Goal: Communication & Community: Share content

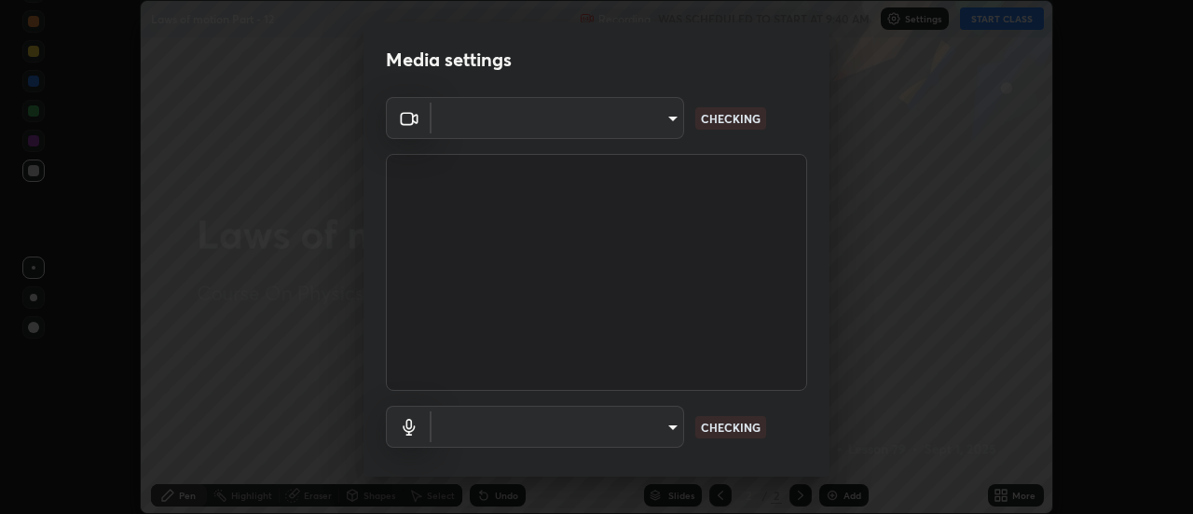
scroll to position [514, 1193]
type input "f4ea8680b79eb92e15555447595460d1008e84c9b25948f1cd1a12945e44a0fe"
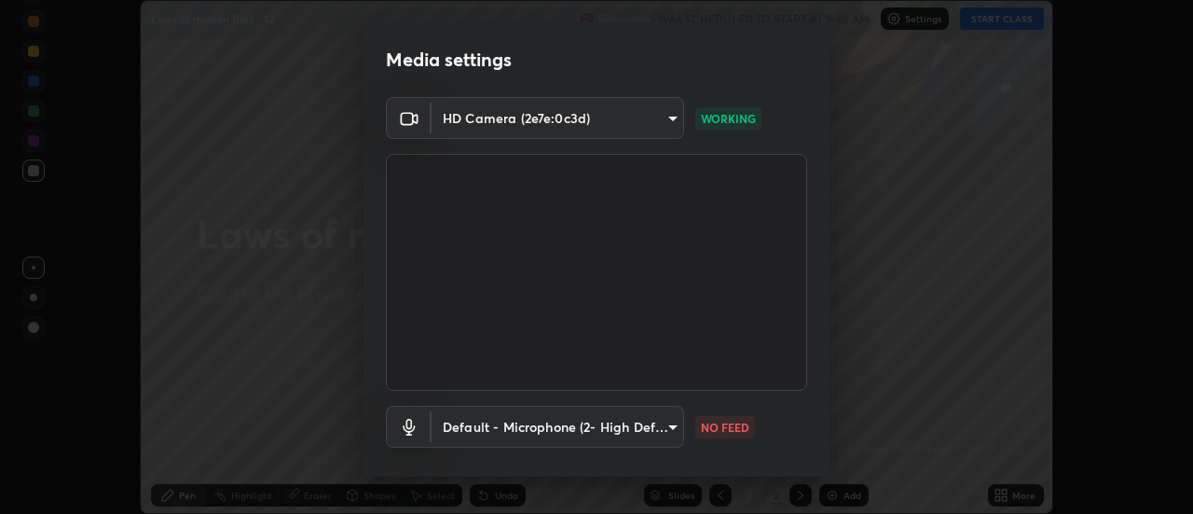
click at [607, 432] on body "Erase all Laws of motion Part - 12 Recording WAS SCHEDULED TO START AT 9:40 AM …" at bounding box center [596, 257] width 1193 height 514
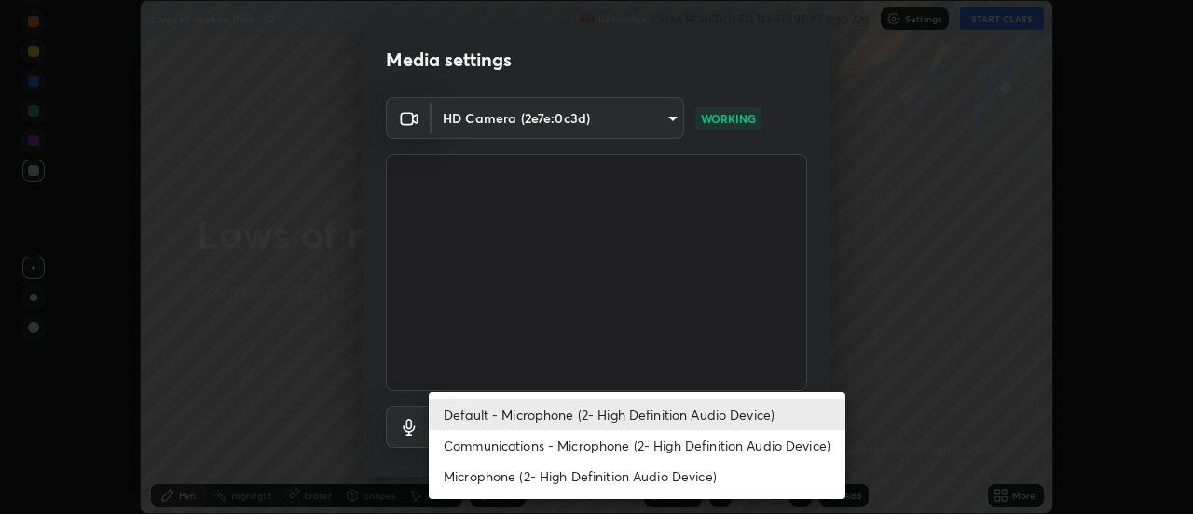
click at [616, 443] on li "Communications - Microphone (2- High Definition Audio Device)" at bounding box center [637, 445] width 417 height 31
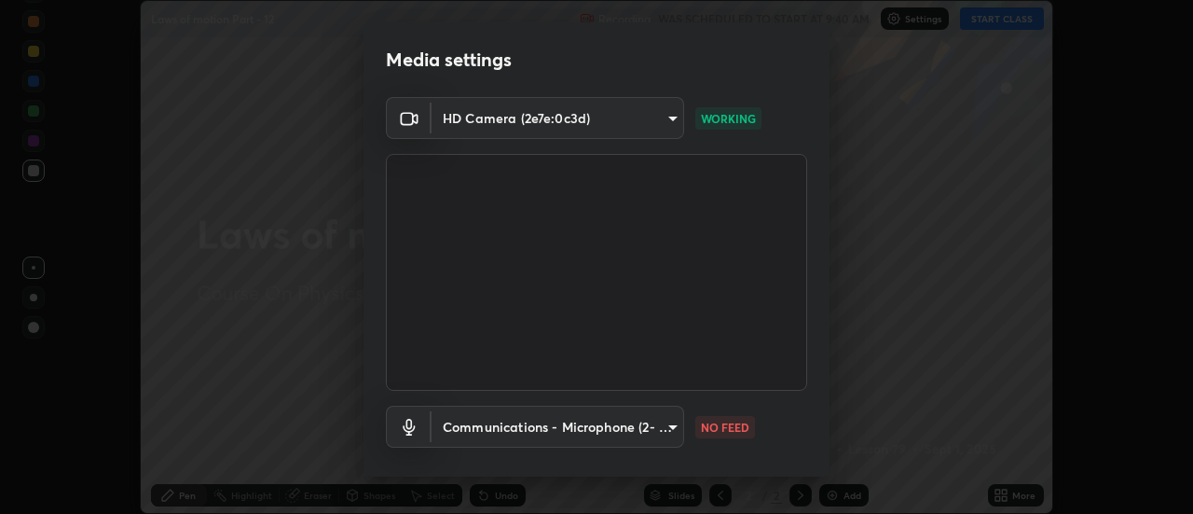
click at [578, 432] on body "Erase all Laws of motion Part - 12 Recording WAS SCHEDULED TO START AT 9:40 AM …" at bounding box center [596, 257] width 1193 height 514
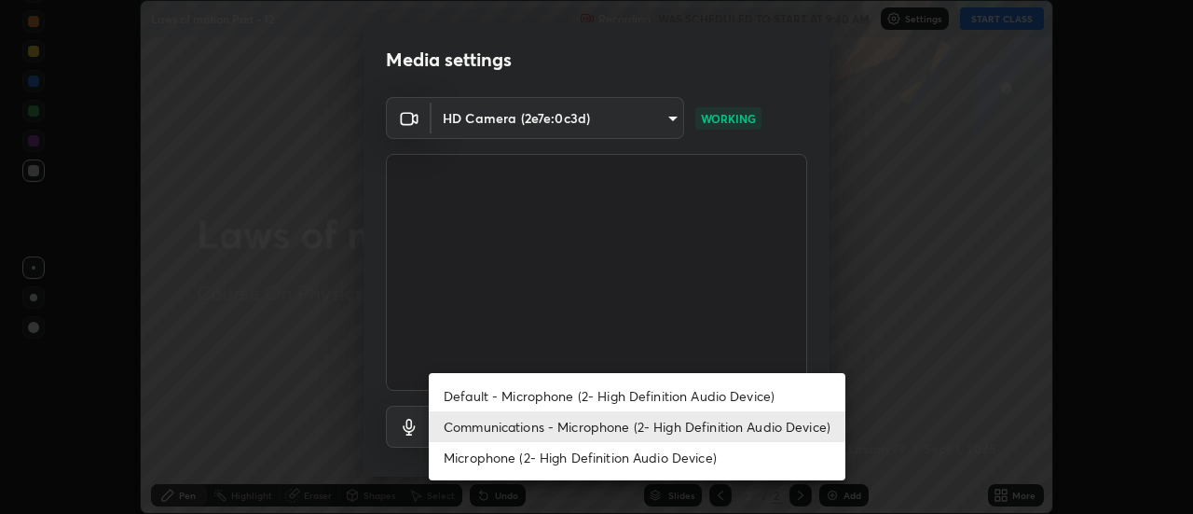
click at [568, 394] on li "Default - Microphone (2- High Definition Audio Device)" at bounding box center [637, 395] width 417 height 31
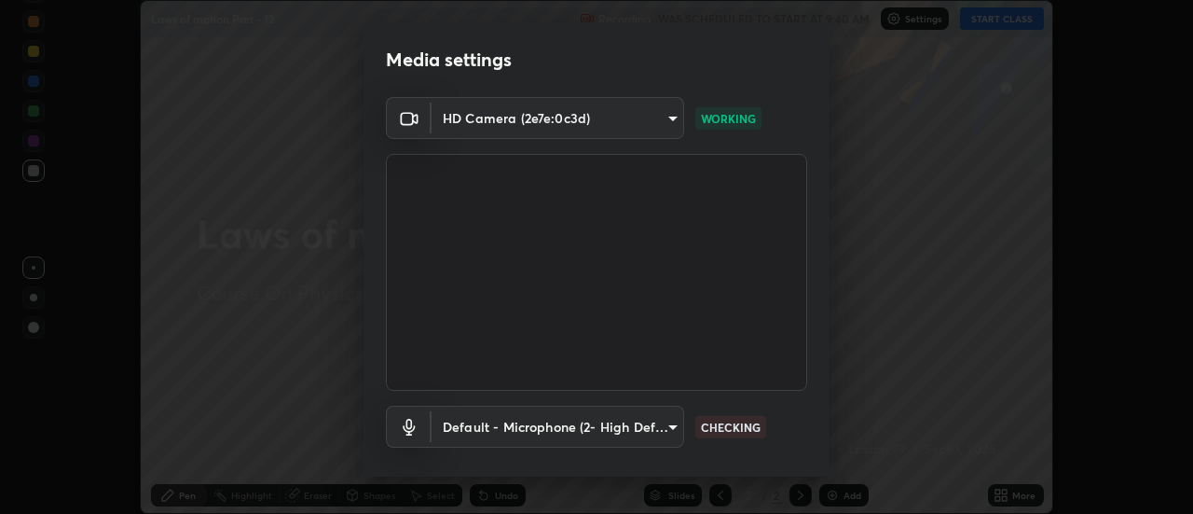
type input "default"
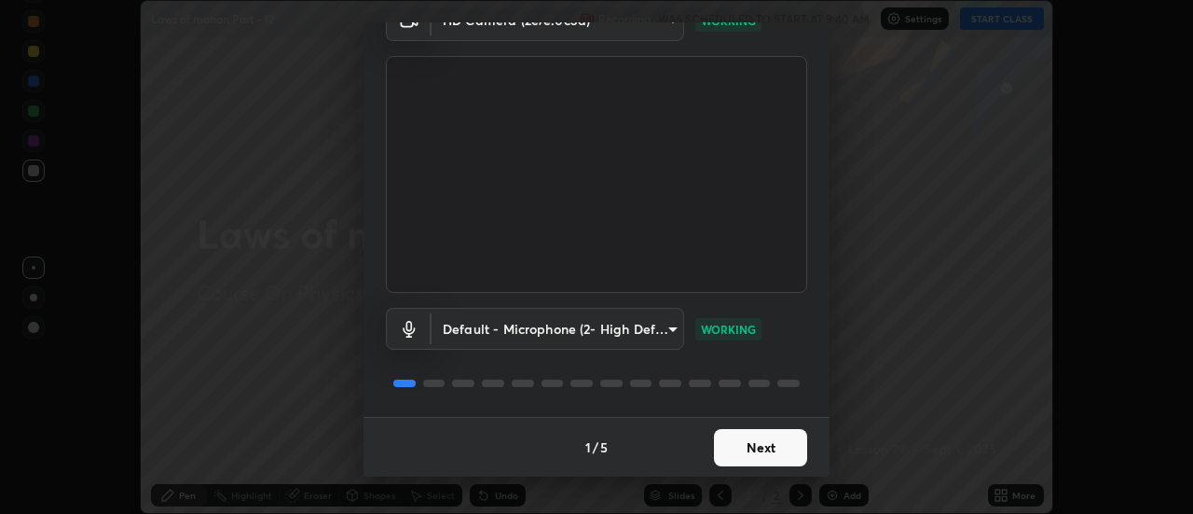
click at [754, 448] on button "Next" at bounding box center [760, 447] width 93 height 37
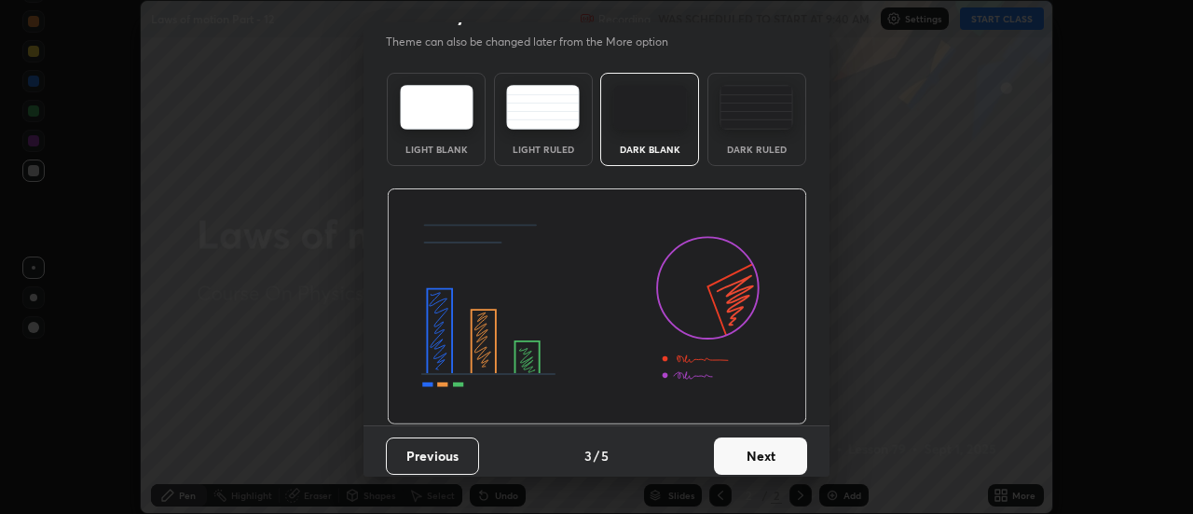
scroll to position [46, 0]
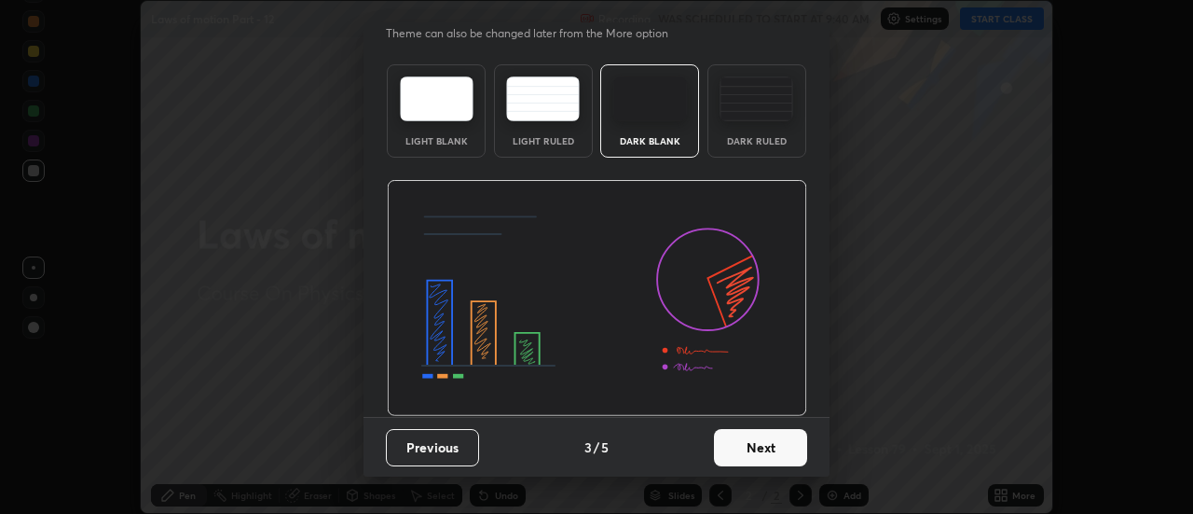
click at [767, 456] on button "Next" at bounding box center [760, 447] width 93 height 37
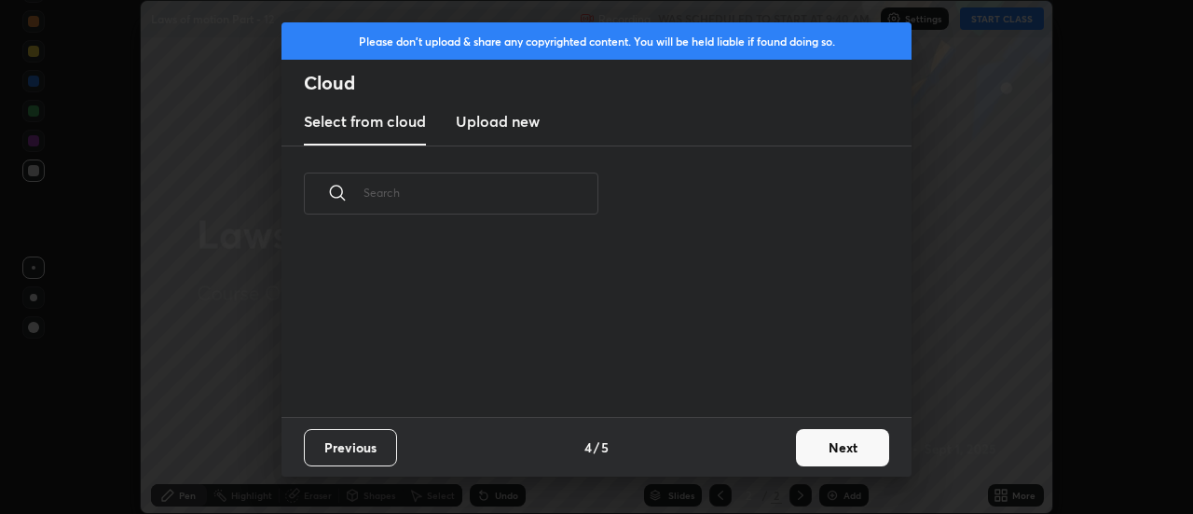
scroll to position [0, 0]
click at [815, 451] on button "Next" at bounding box center [842, 447] width 93 height 37
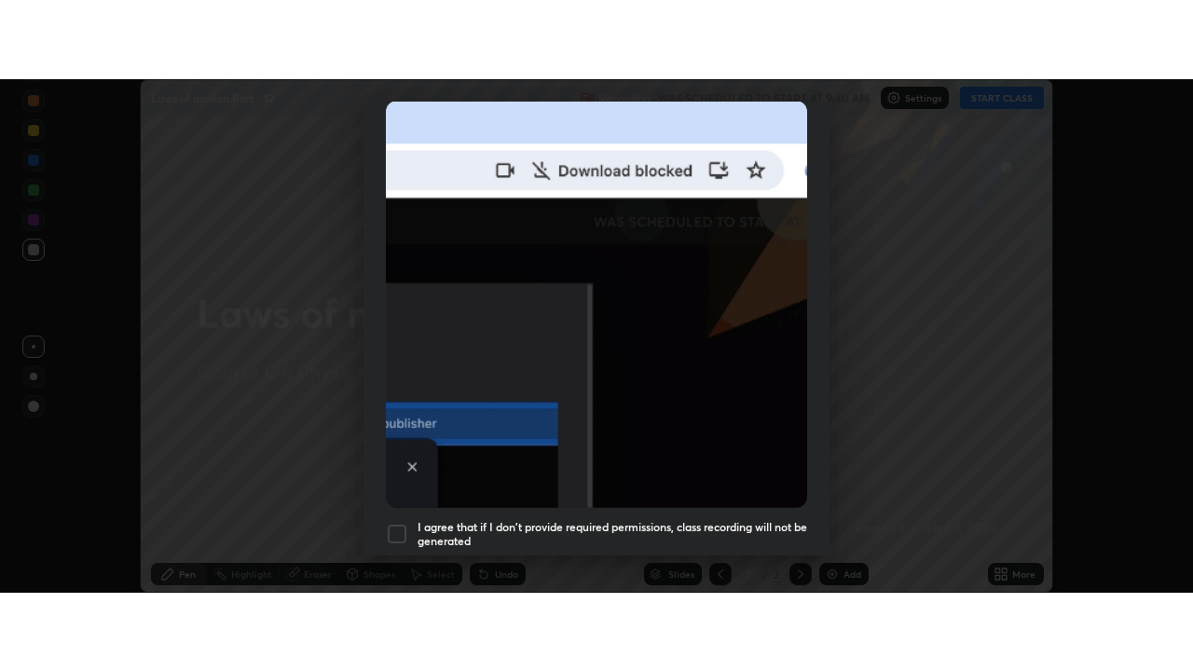
scroll to position [478, 0]
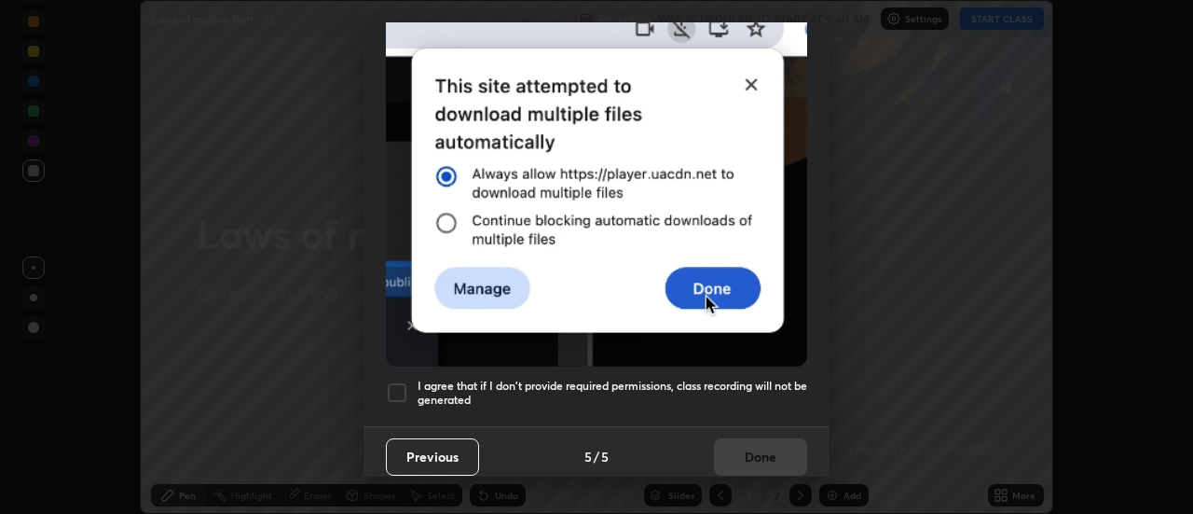
click at [397, 383] on div at bounding box center [397, 392] width 22 height 22
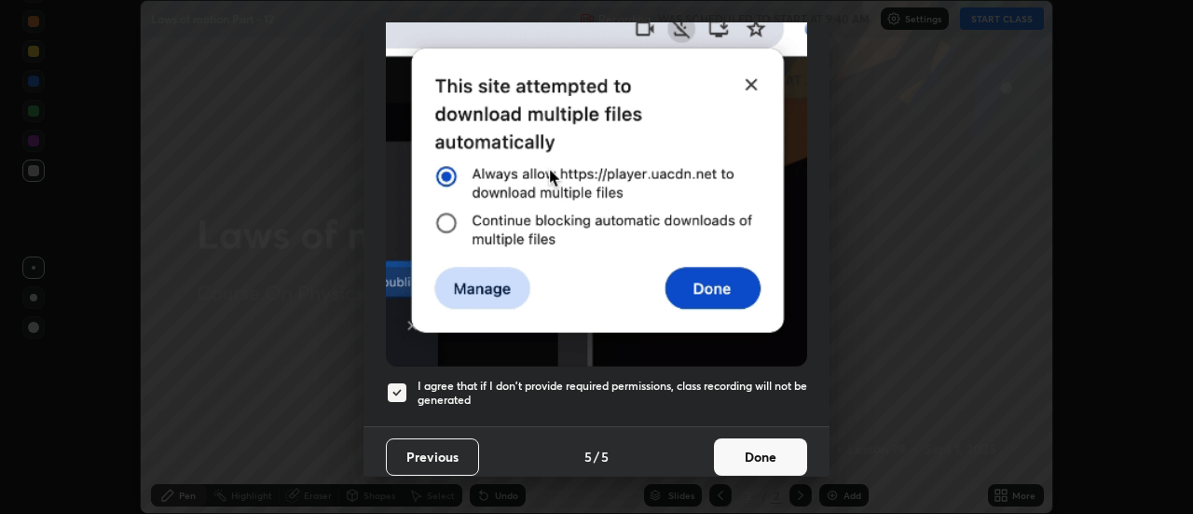
click at [751, 449] on button "Done" at bounding box center [760, 456] width 93 height 37
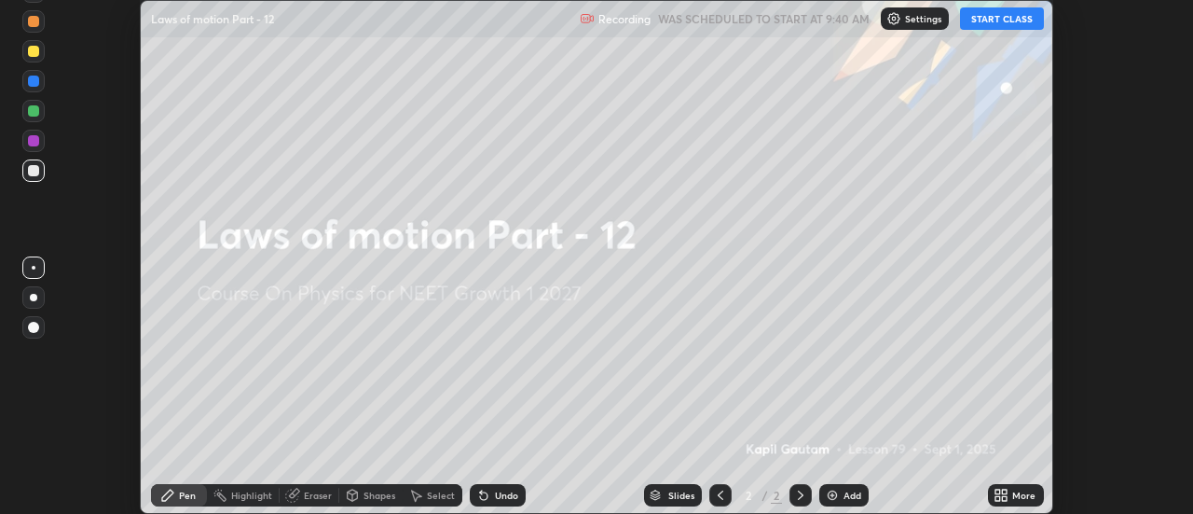
click at [998, 497] on icon at bounding box center [998, 498] width 5 height 5
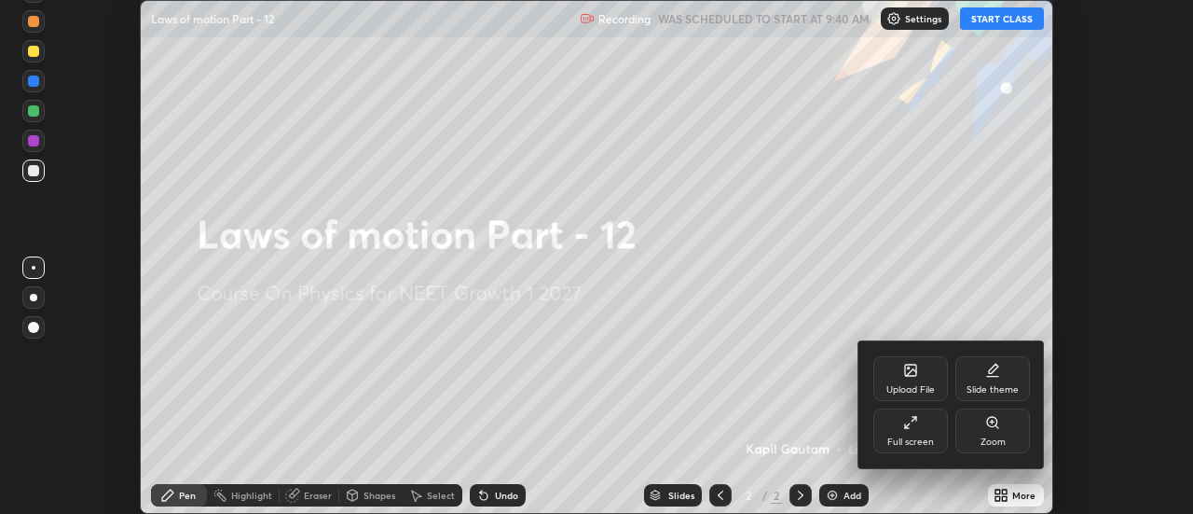
click at [916, 427] on icon at bounding box center [910, 422] width 15 height 15
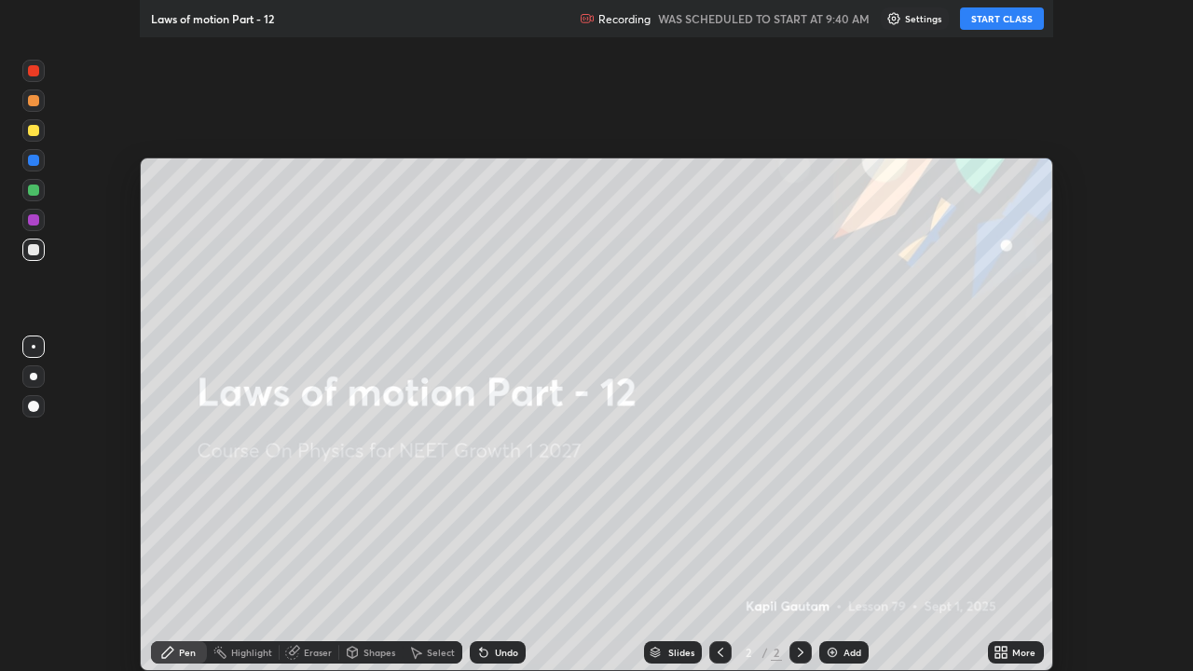
scroll to position [671, 1193]
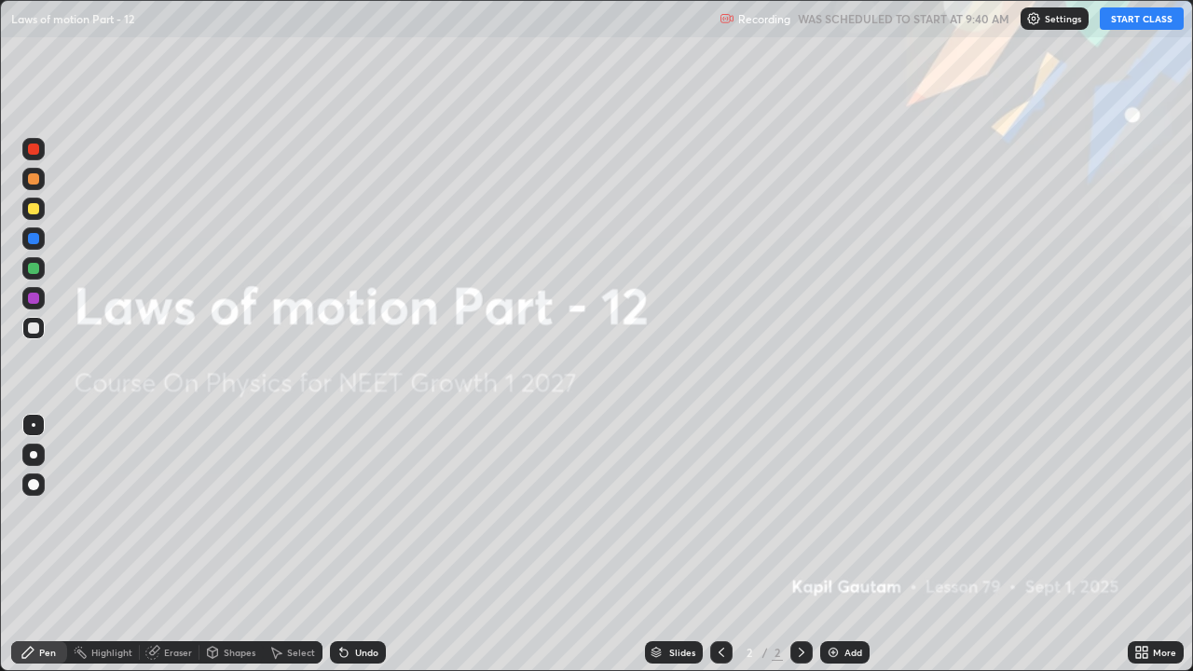
click at [840, 513] on div "Add" at bounding box center [844, 652] width 49 height 22
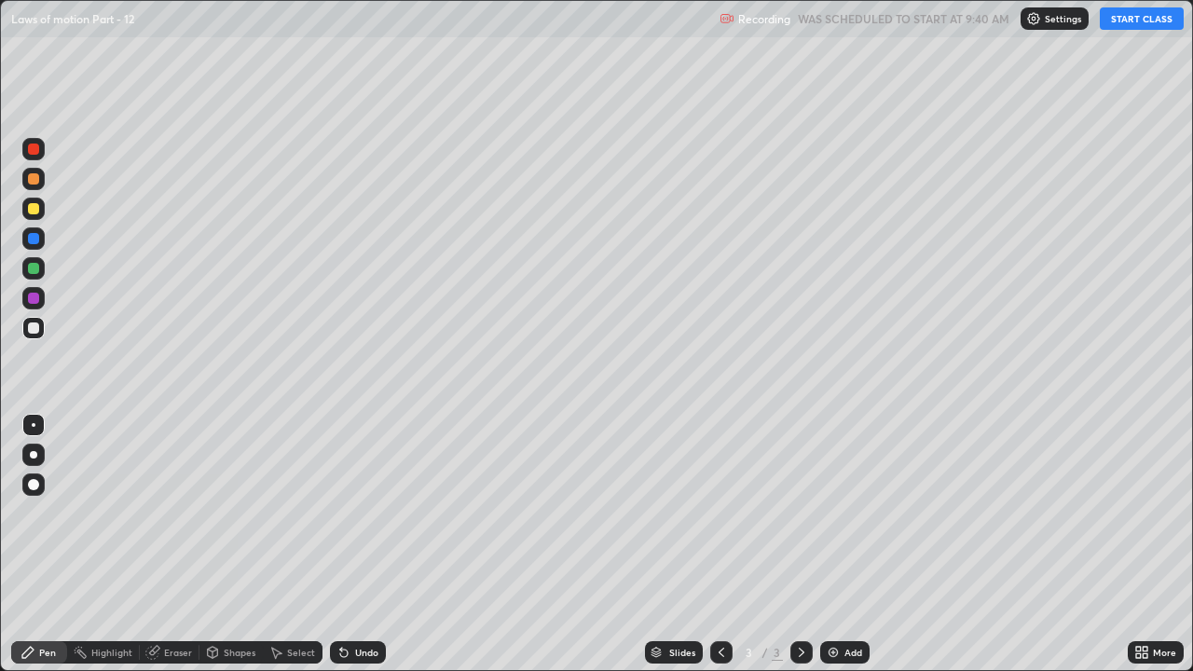
click at [1133, 24] on button "START CLASS" at bounding box center [1142, 18] width 84 height 22
click at [35, 452] on div at bounding box center [33, 454] width 7 height 7
click at [849, 513] on div "Add" at bounding box center [854, 652] width 18 height 9
click at [850, 513] on div "Add" at bounding box center [854, 652] width 18 height 9
click at [846, 513] on div "Add" at bounding box center [854, 652] width 18 height 9
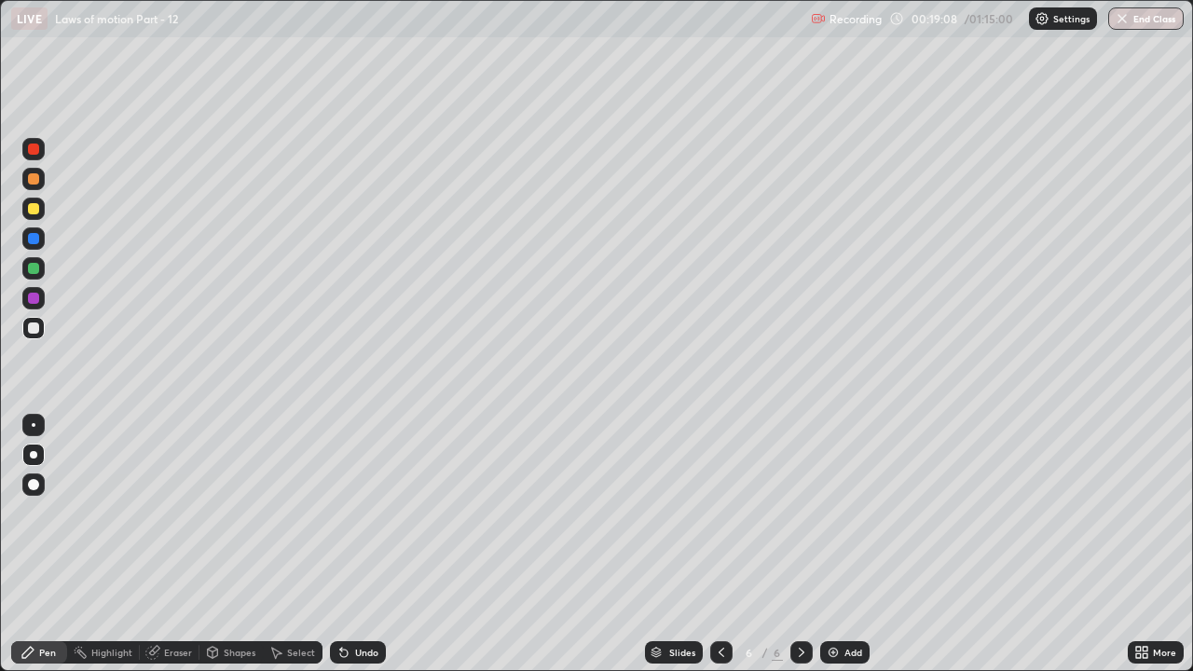
click at [847, 513] on div "Add" at bounding box center [854, 652] width 18 height 9
click at [38, 208] on div at bounding box center [33, 208] width 11 height 11
click at [34, 324] on div at bounding box center [33, 328] width 11 height 11
click at [847, 513] on div "Add" at bounding box center [844, 652] width 49 height 22
click at [850, 513] on div "Add" at bounding box center [854, 652] width 18 height 9
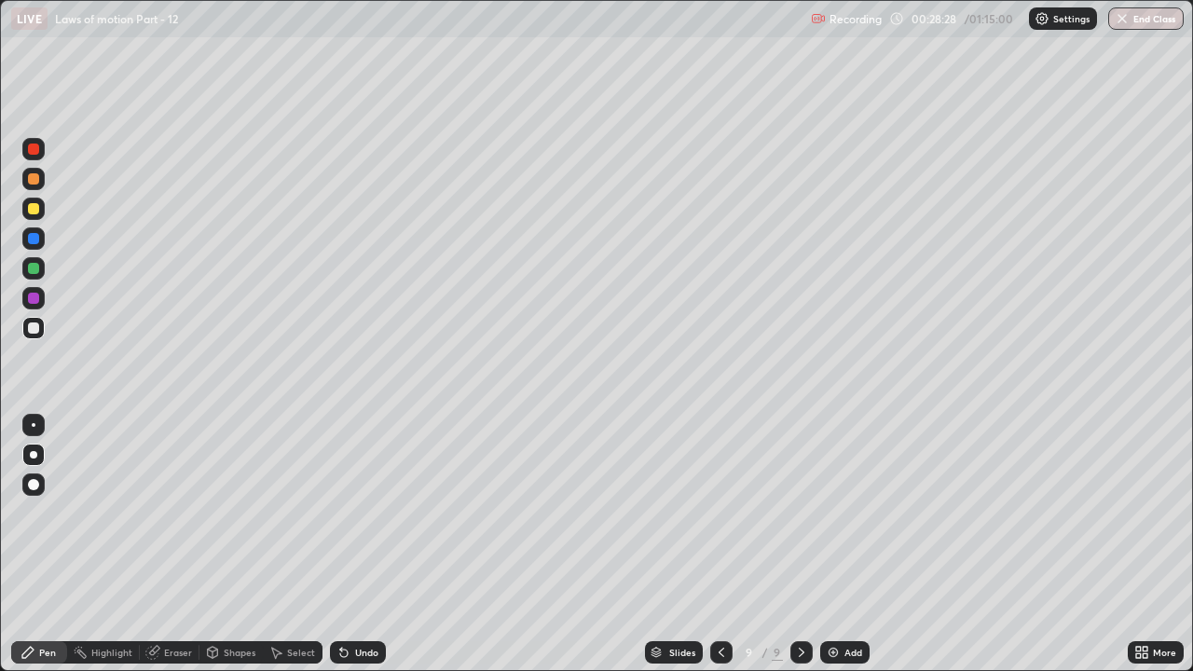
click at [43, 214] on div at bounding box center [33, 209] width 22 height 22
click at [847, 513] on div "Add" at bounding box center [854, 652] width 18 height 9
click at [366, 513] on div "Undo" at bounding box center [358, 652] width 56 height 22
click at [38, 266] on div at bounding box center [33, 268] width 11 height 11
click at [845, 513] on div "Add" at bounding box center [854, 652] width 18 height 9
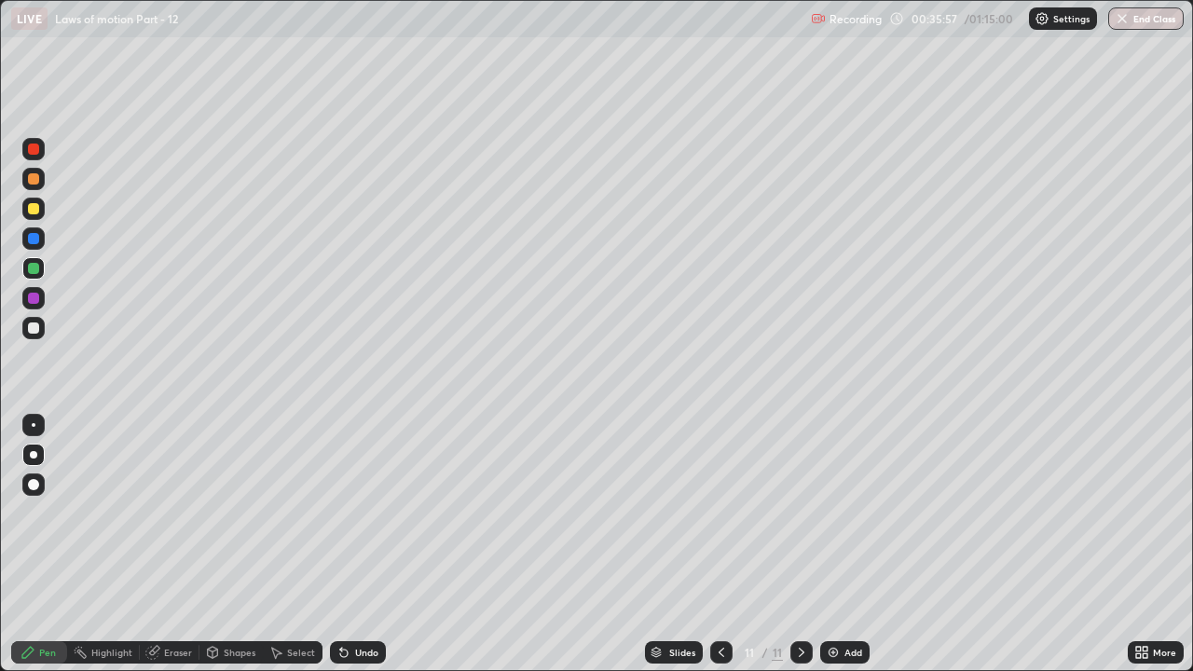
click at [34, 329] on div at bounding box center [33, 328] width 11 height 11
click at [847, 513] on div "Add" at bounding box center [854, 652] width 18 height 9
click at [850, 513] on div "Add" at bounding box center [854, 652] width 18 height 9
click at [839, 513] on div "Add" at bounding box center [844, 652] width 49 height 22
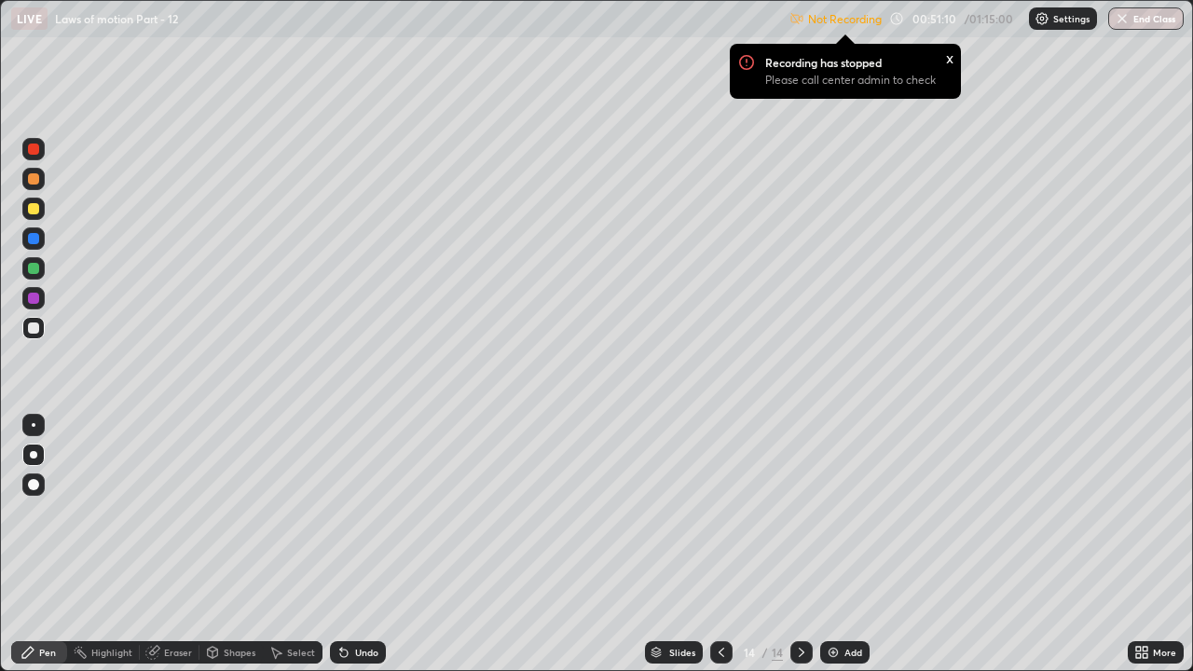
click at [842, 513] on div "Add" at bounding box center [844, 652] width 49 height 22
click at [949, 62] on div "x" at bounding box center [949, 58] width 7 height 20
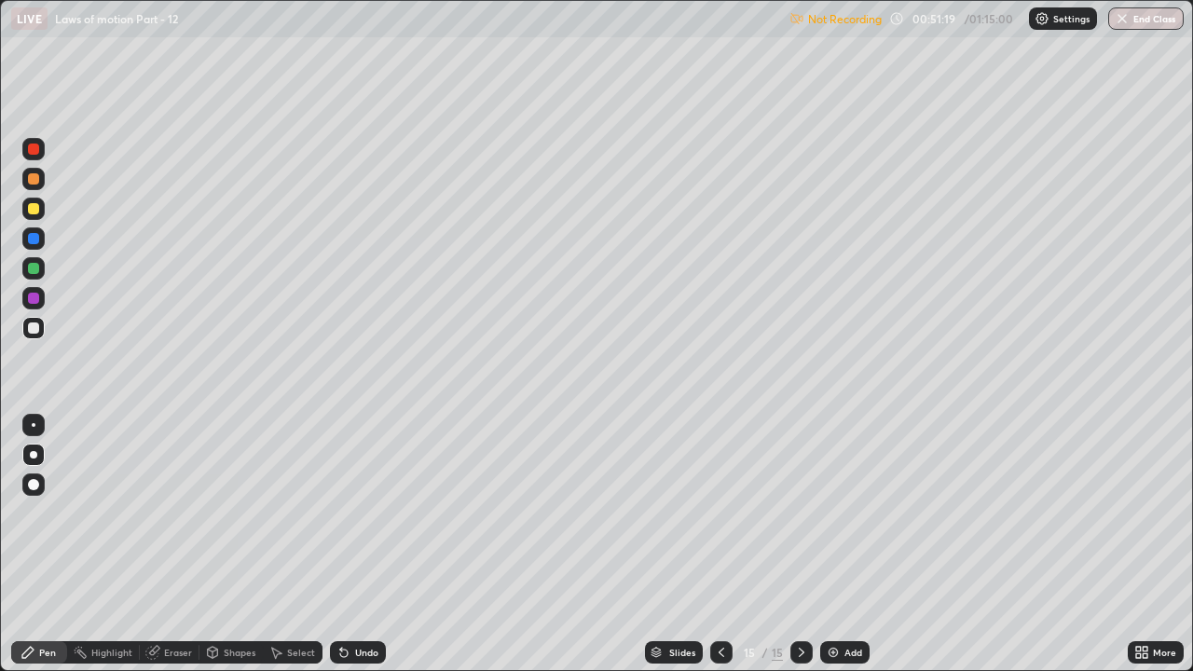
click at [1054, 18] on p "Settings" at bounding box center [1072, 18] width 36 height 9
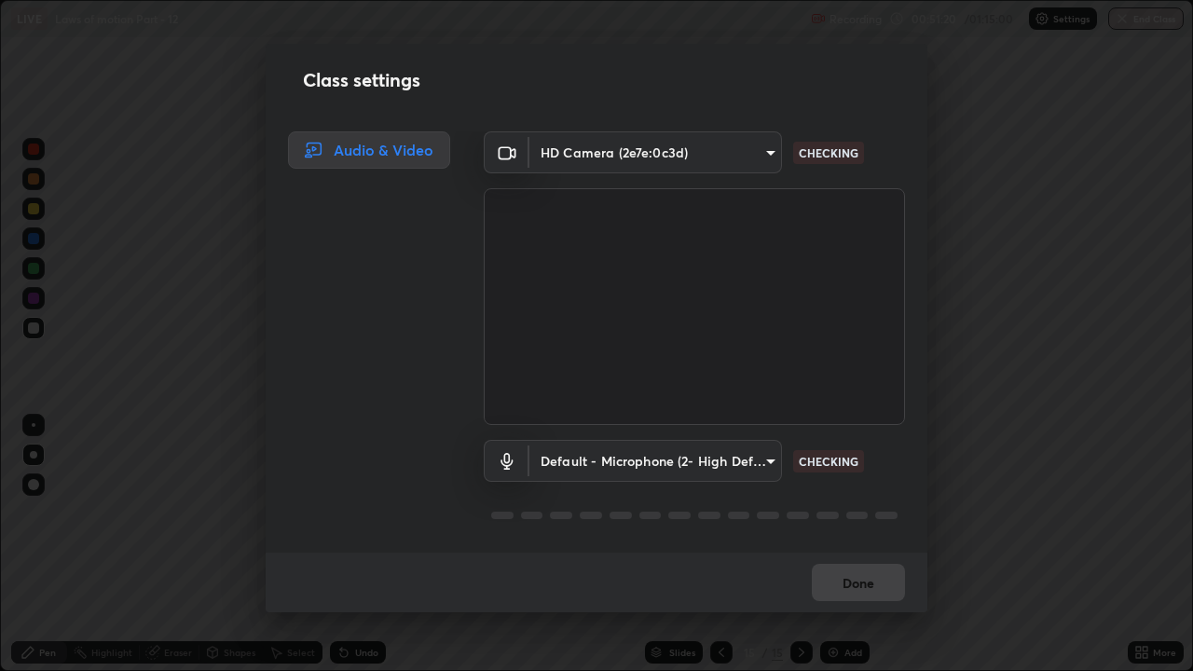
click at [986, 205] on div "Class settings Audio & Video HD Camera (2e7e:0c3d) f4ea8680b79eb92e155554475954…" at bounding box center [596, 335] width 1193 height 671
click at [875, 513] on button "Done" at bounding box center [858, 582] width 93 height 37
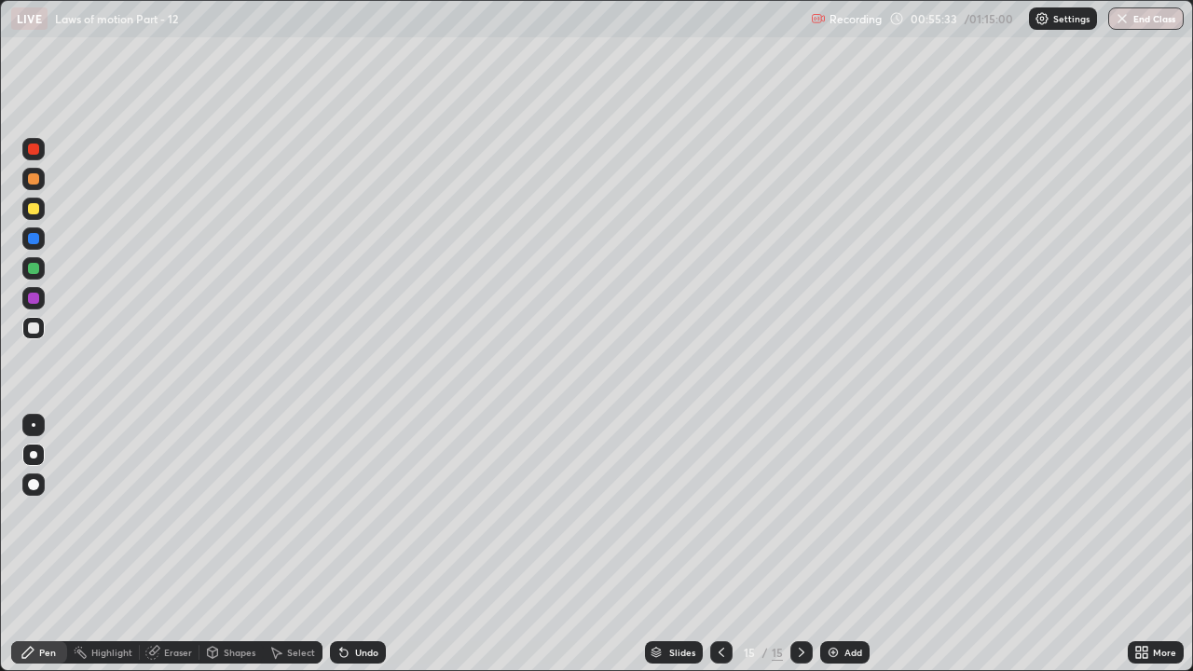
click at [851, 513] on div "Add" at bounding box center [854, 652] width 18 height 9
click at [367, 513] on div "Undo" at bounding box center [366, 652] width 23 height 9
click at [364, 513] on div "Undo" at bounding box center [366, 652] width 23 height 9
click at [365, 513] on div "Undo" at bounding box center [366, 652] width 23 height 9
click at [31, 326] on div at bounding box center [33, 328] width 11 height 11
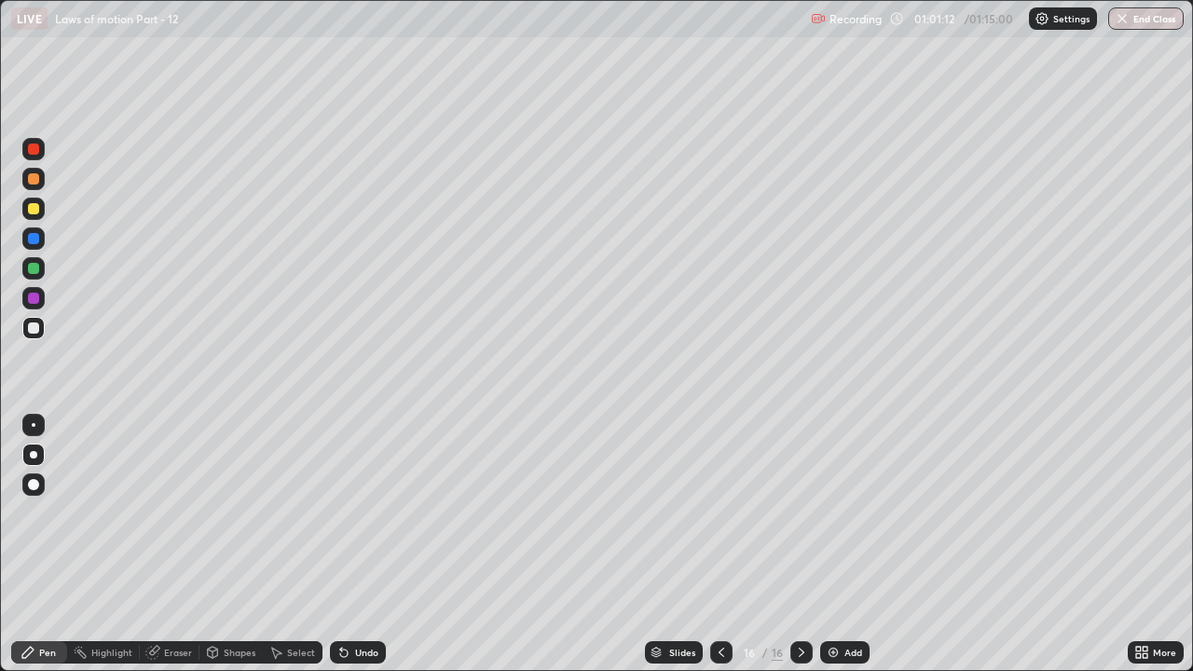
click at [845, 513] on div "Add" at bounding box center [854, 652] width 18 height 9
click at [848, 513] on div "Add" at bounding box center [854, 652] width 18 height 9
click at [839, 513] on div "Add" at bounding box center [844, 652] width 49 height 22
click at [849, 513] on div "Add" at bounding box center [854, 652] width 18 height 9
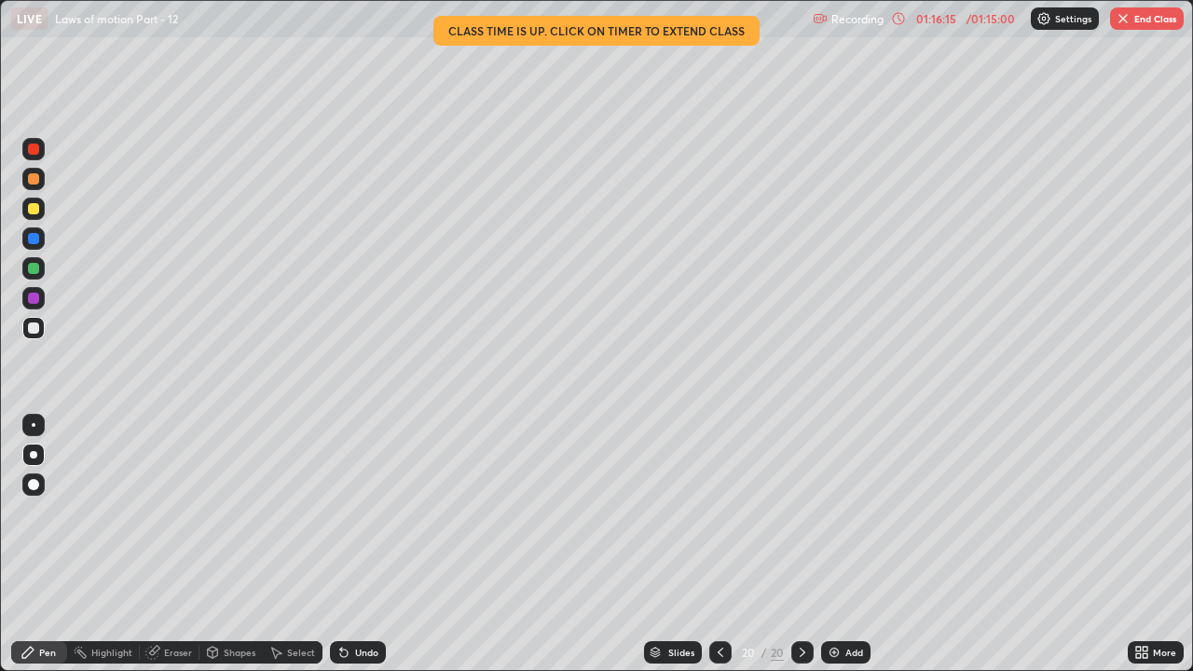
click at [846, 513] on div "Add" at bounding box center [855, 652] width 18 height 9
click at [1150, 21] on button "End Class" at bounding box center [1147, 18] width 74 height 22
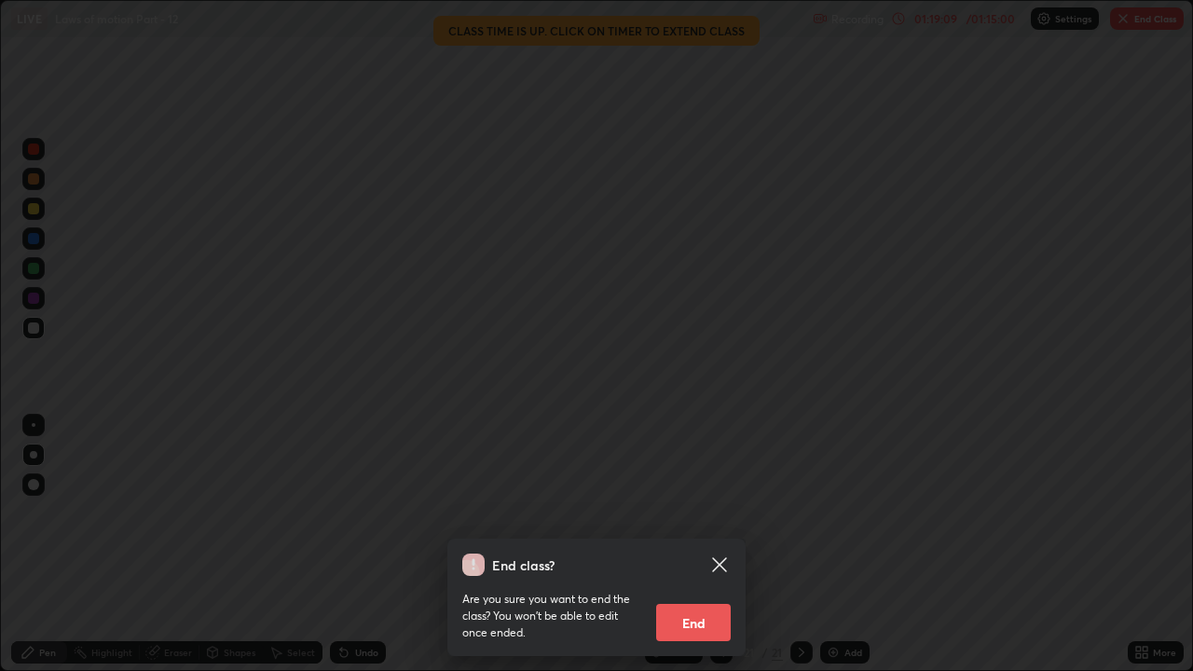
click at [701, 513] on button "End" at bounding box center [693, 622] width 75 height 37
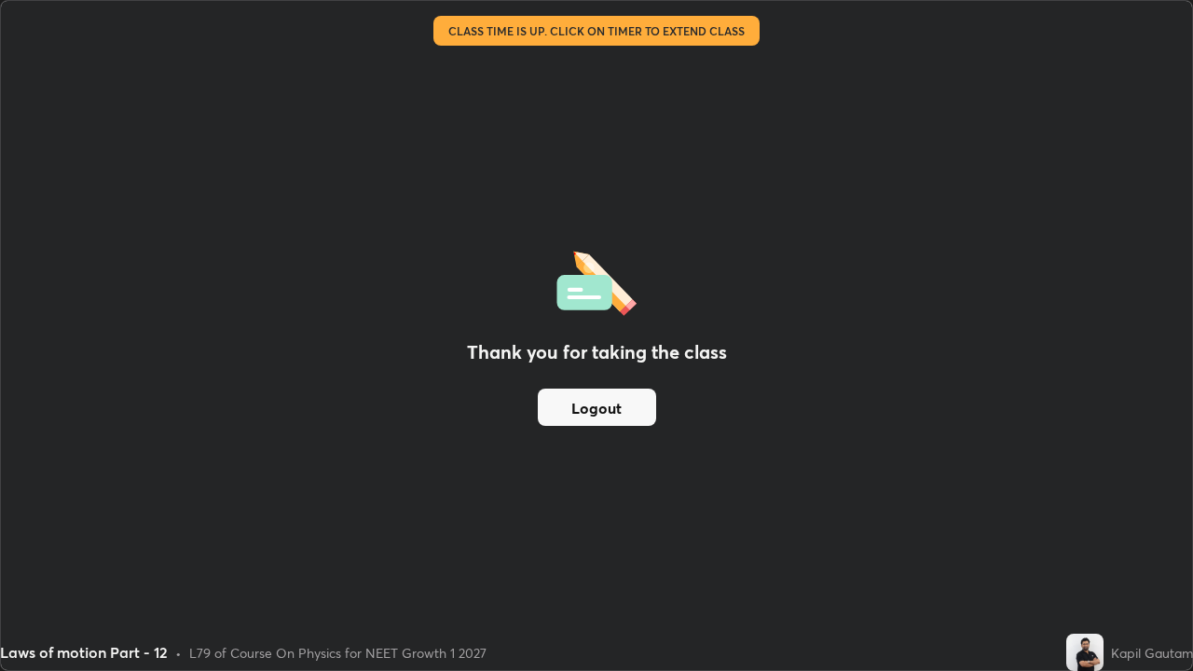
click at [625, 419] on button "Logout" at bounding box center [597, 407] width 118 height 37
